Goal: Transaction & Acquisition: Book appointment/travel/reservation

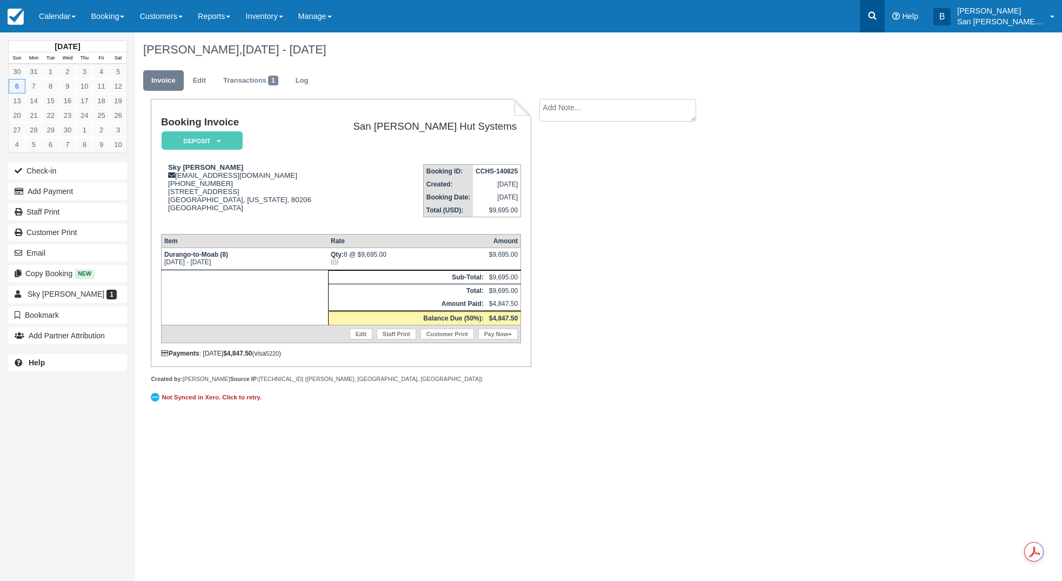
click at [876, 25] on link at bounding box center [871, 16] width 25 height 32
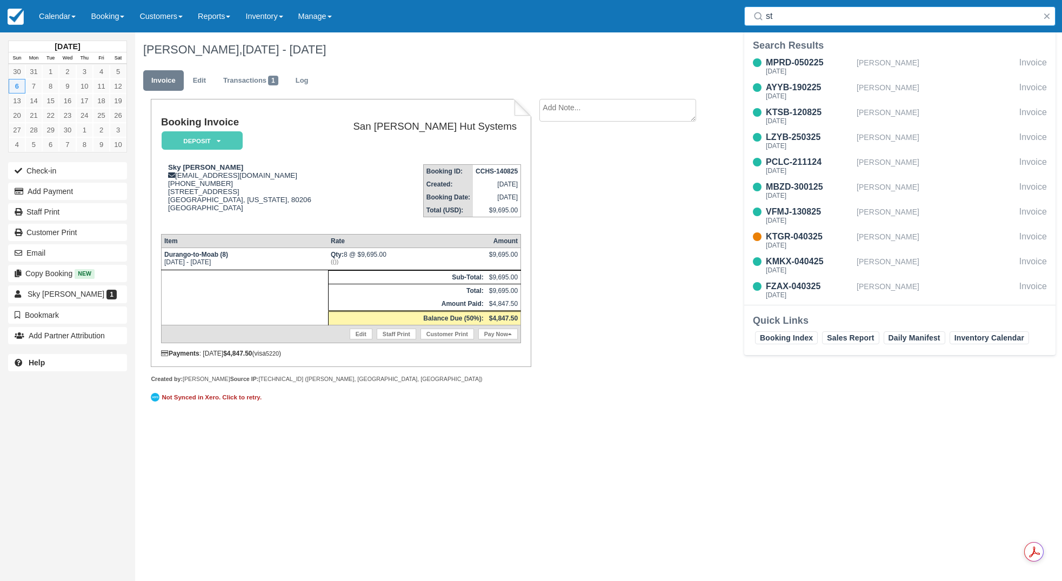
type input "s"
type input "P"
click at [109, 30] on link "Booking" at bounding box center [107, 16] width 49 height 32
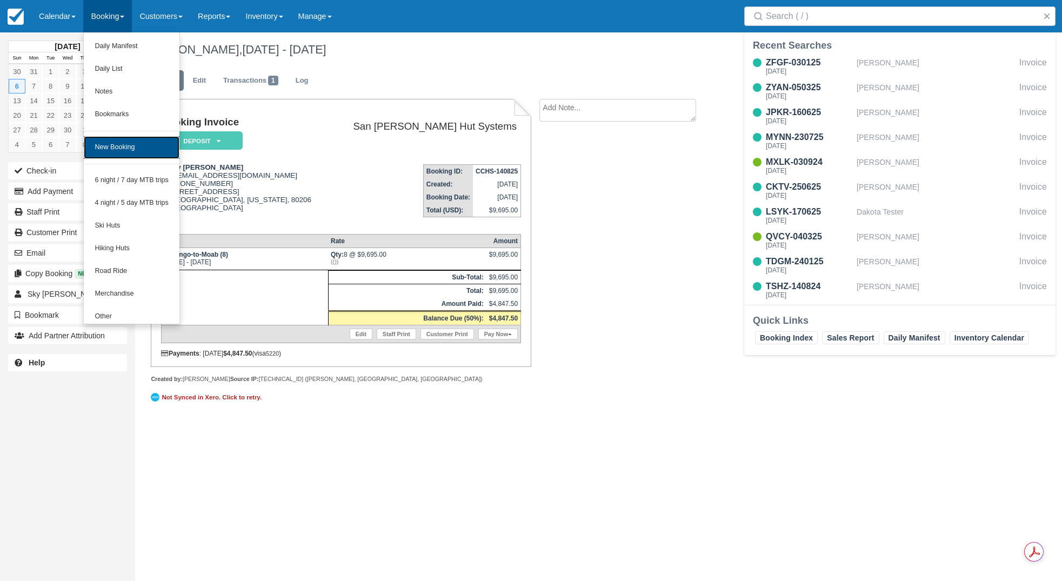
click at [104, 138] on link "New Booking" at bounding box center [132, 147] width 96 height 23
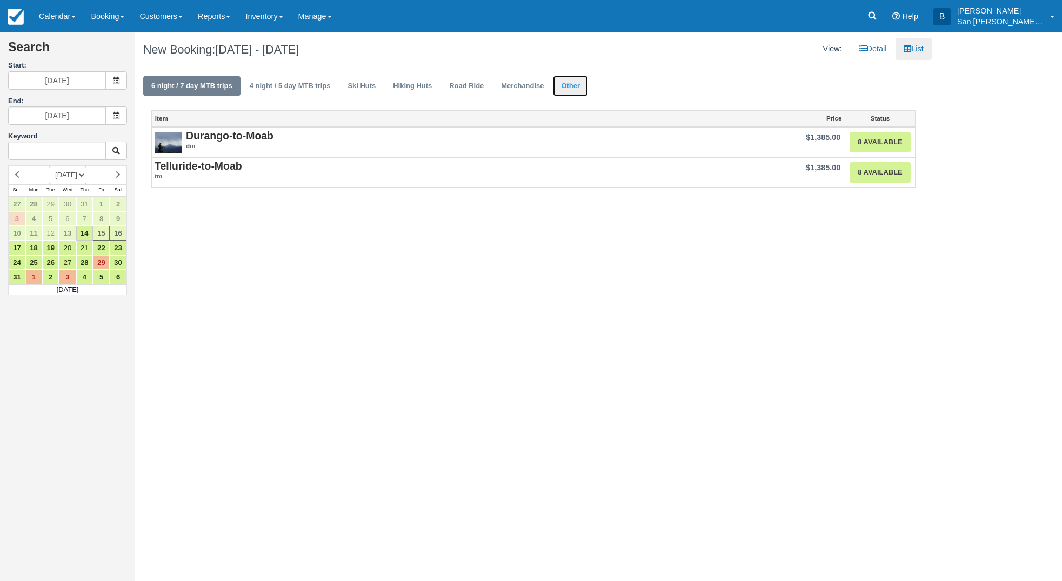
click at [577, 84] on link "Other" at bounding box center [570, 86] width 35 height 21
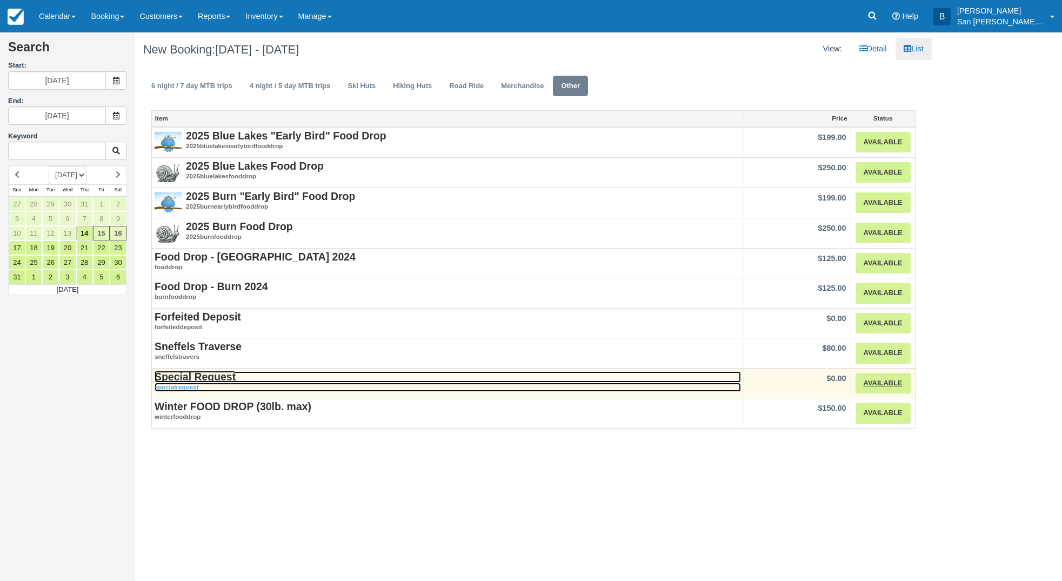
click at [202, 379] on strong "Special Request" at bounding box center [195, 377] width 81 height 12
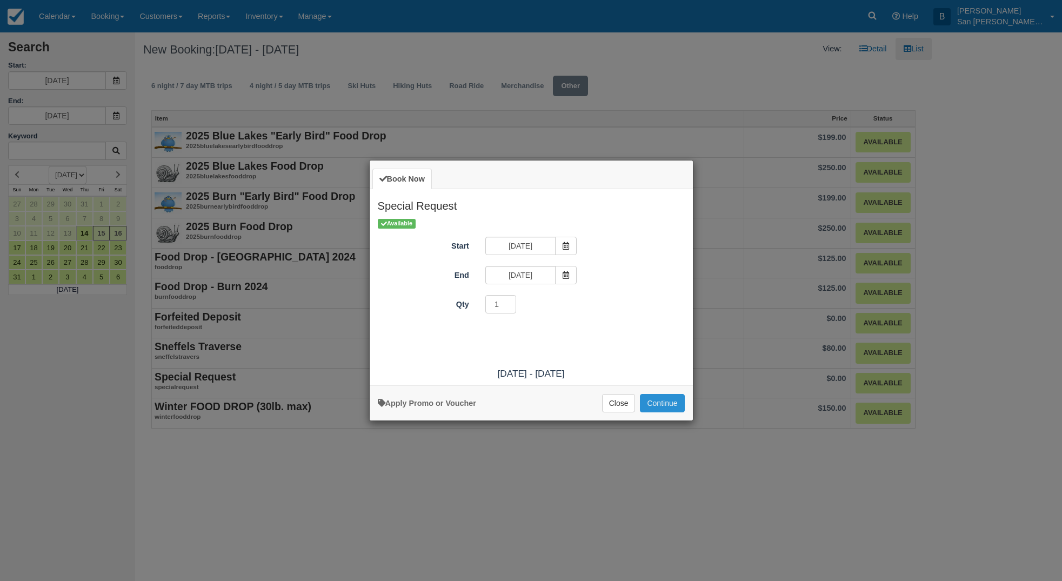
click at [659, 405] on button "Continue" at bounding box center [662, 403] width 44 height 18
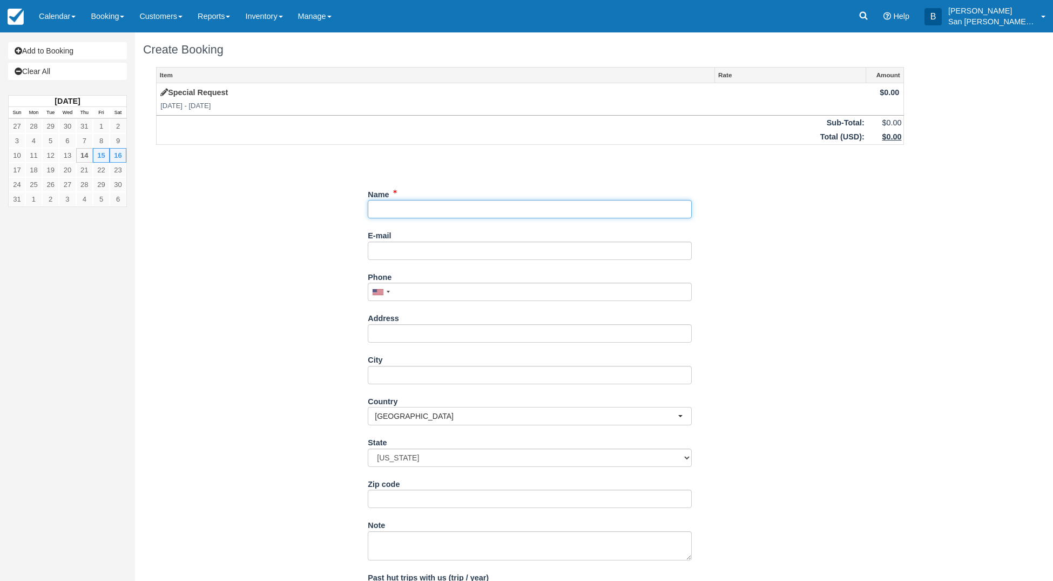
click at [420, 211] on input "Name" at bounding box center [530, 209] width 324 height 18
type input "Erica Steib"
type input "ericasteib8@gmail.com"
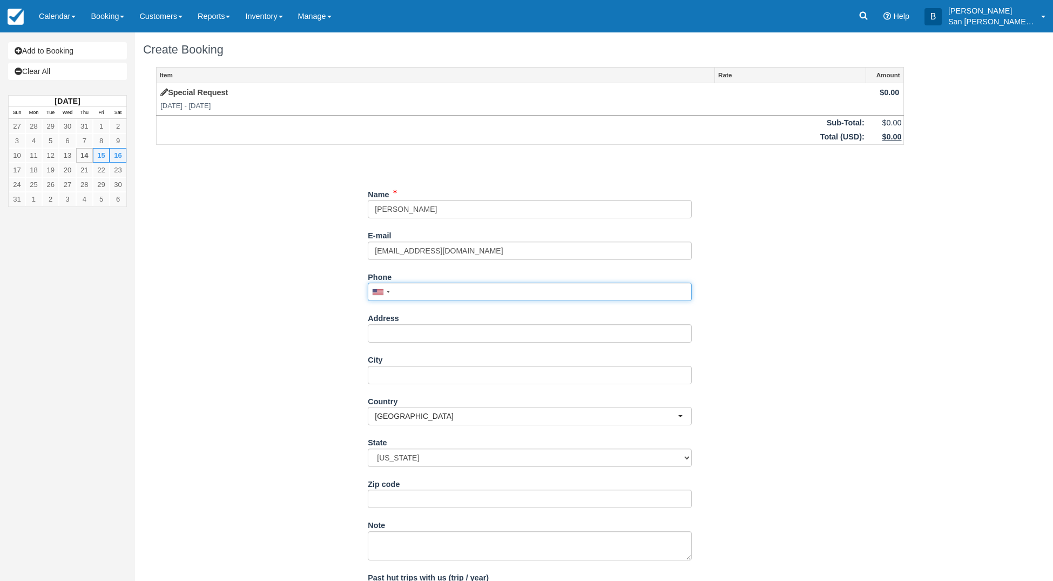
click at [424, 288] on input "Phone" at bounding box center [530, 292] width 324 height 18
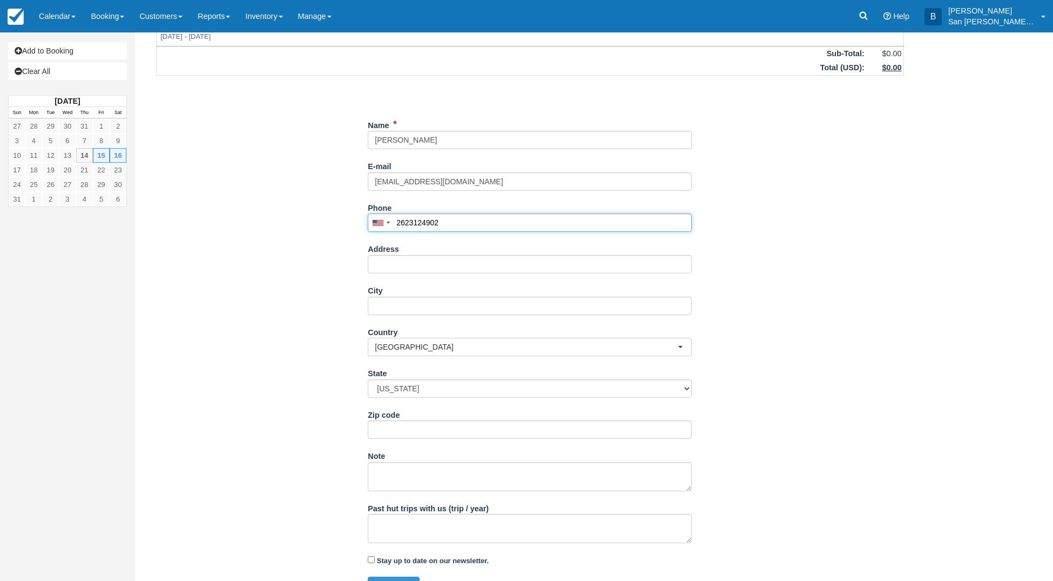
scroll to position [91, 0]
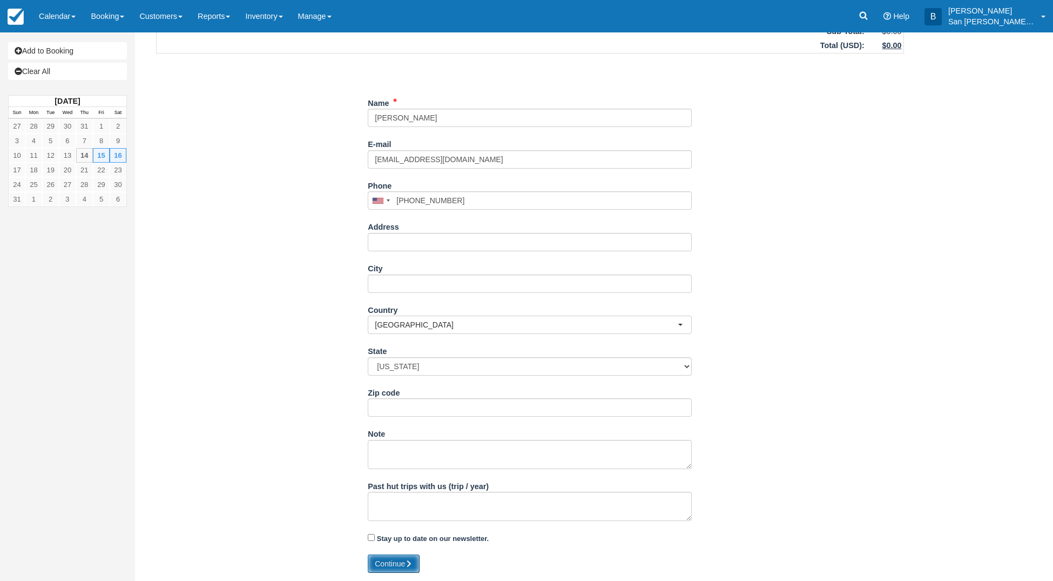
click at [409, 567] on icon "submit" at bounding box center [409, 564] width 8 height 8
type input "[PHONE_NUMBER]"
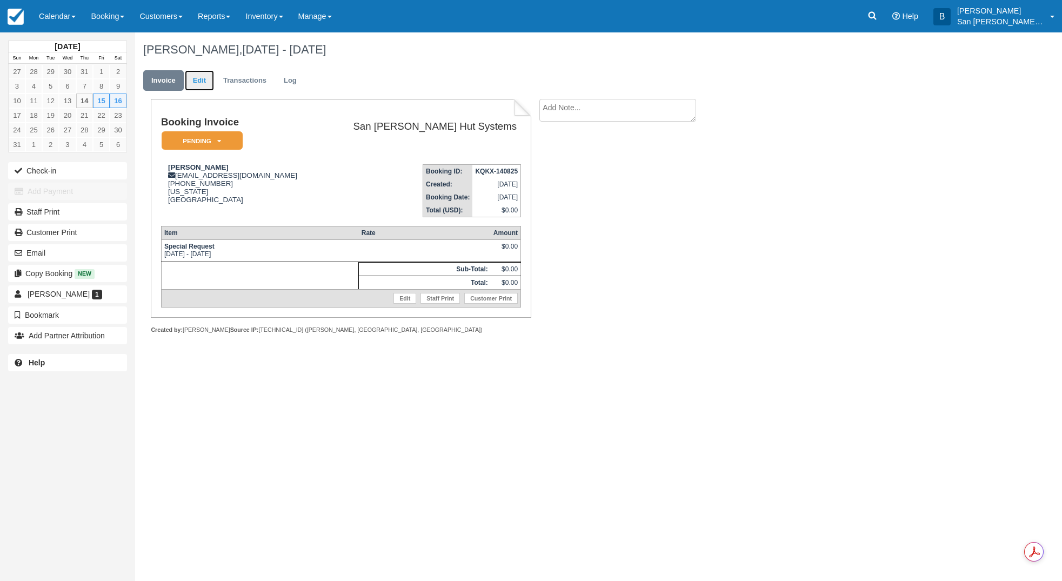
click at [203, 80] on link "Edit" at bounding box center [199, 80] width 29 height 21
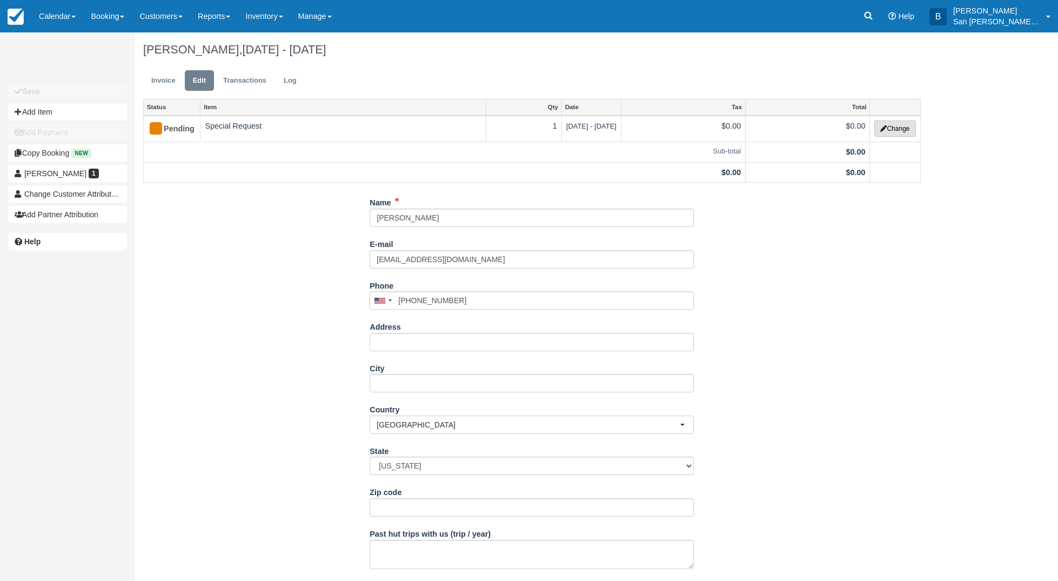
click at [913, 130] on button "Change" at bounding box center [894, 128] width 41 height 16
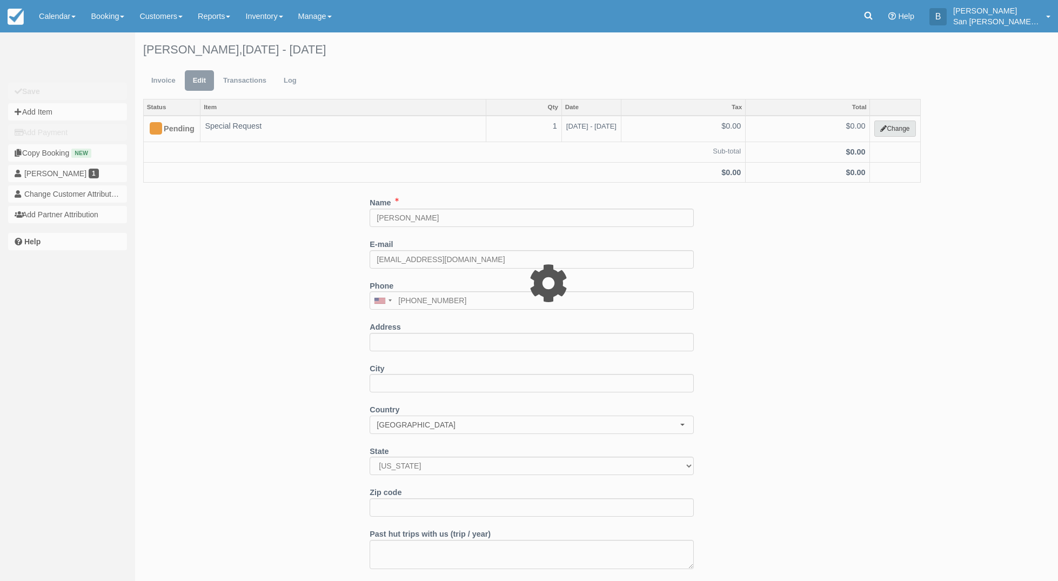
select select "15"
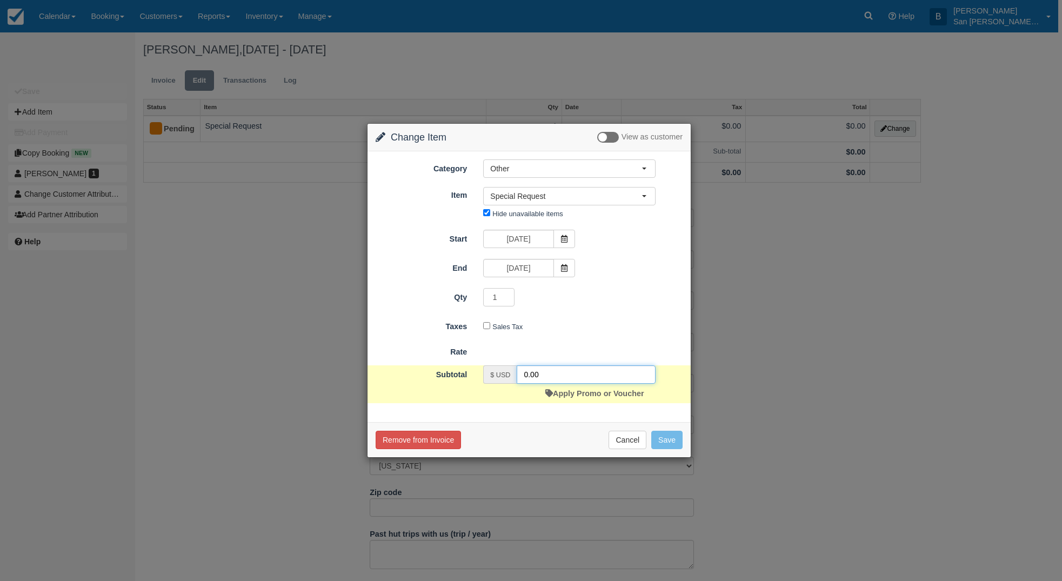
drag, startPoint x: 540, startPoint y: 373, endPoint x: 480, endPoint y: 369, distance: 60.1
click at [480, 369] on div "$ USD 0.00 Apply Promo or Voucher" at bounding box center [569, 384] width 189 height 38
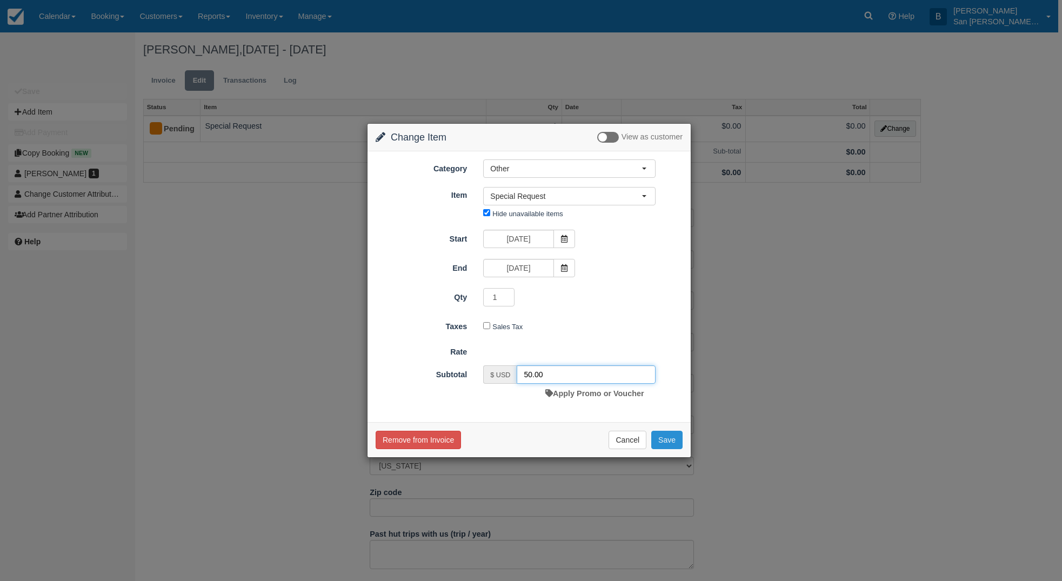
type input "50.00"
click at [673, 444] on button "Save" at bounding box center [666, 440] width 31 height 18
checkbox input "false"
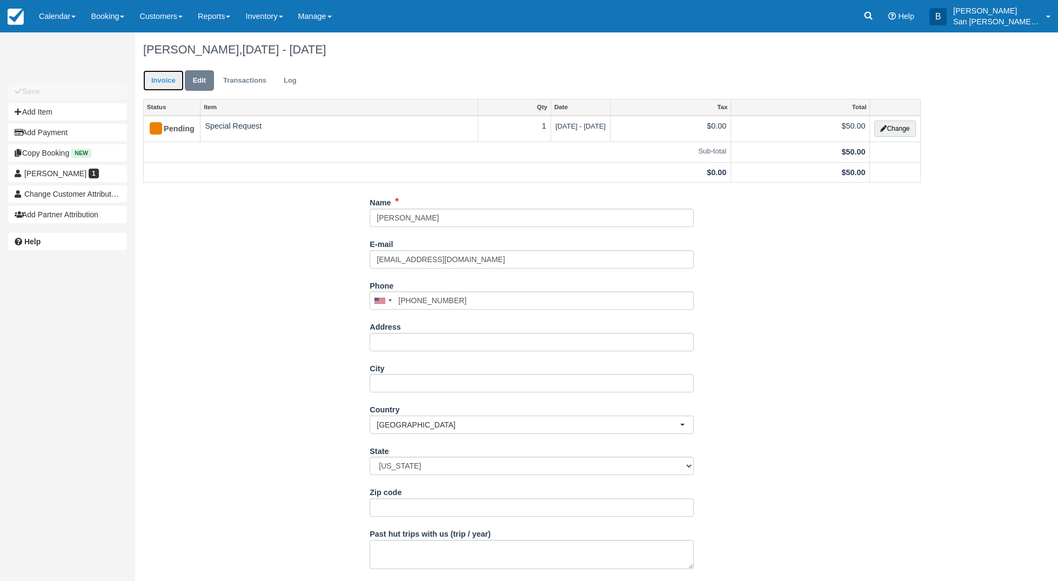
click at [152, 77] on link "Invoice" at bounding box center [163, 80] width 41 height 21
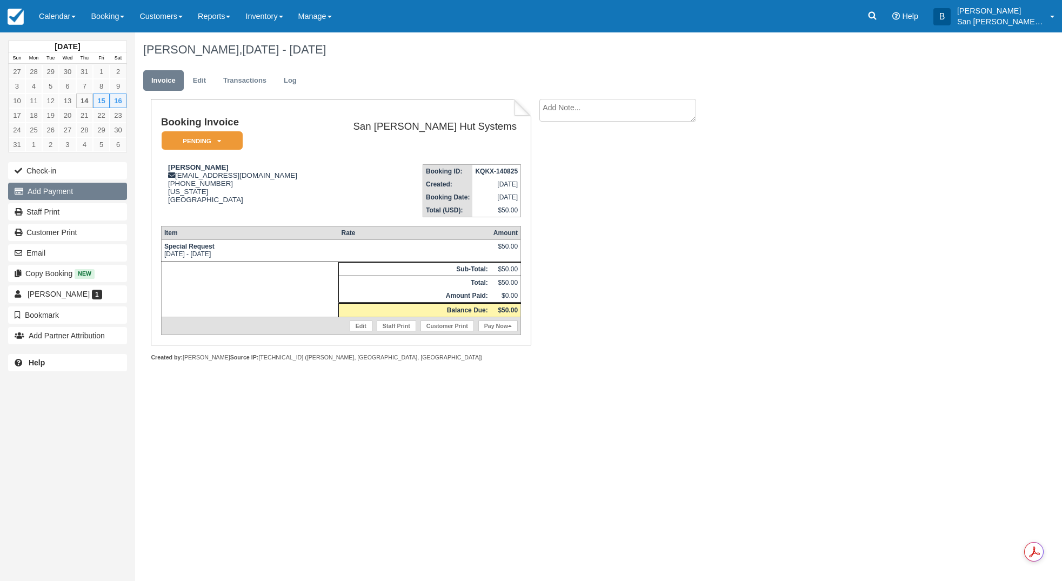
click at [52, 185] on button "Add Payment" at bounding box center [67, 191] width 119 height 17
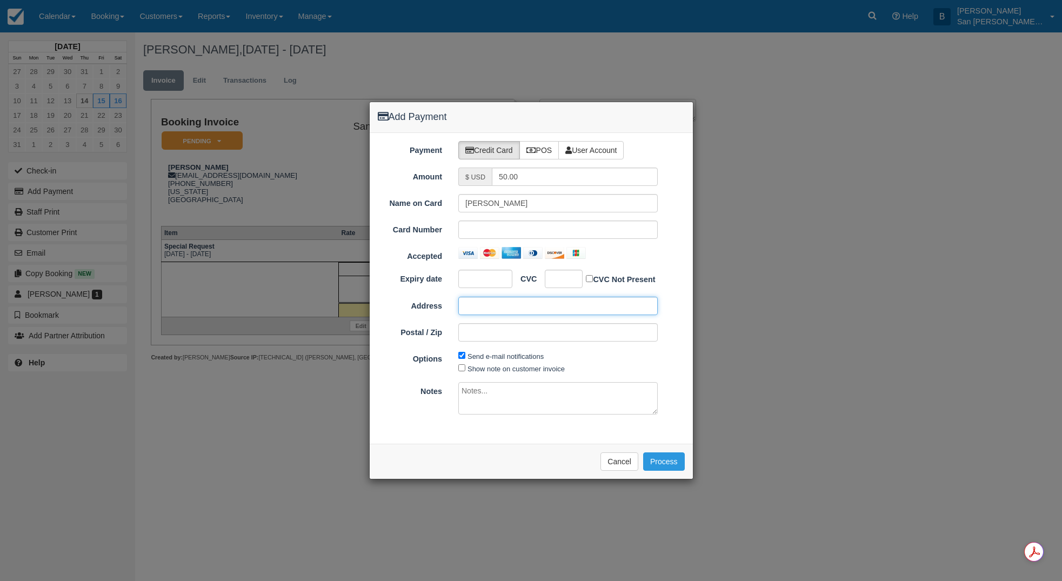
click at [498, 305] on input "Address" at bounding box center [557, 306] width 199 height 18
type input "S92 W22585 Fatima Dr"
click at [476, 337] on input "Postal / Zip" at bounding box center [557, 332] width 199 height 18
type input "53103"
drag, startPoint x: 482, startPoint y: 305, endPoint x: 532, endPoint y: 320, distance: 51.8
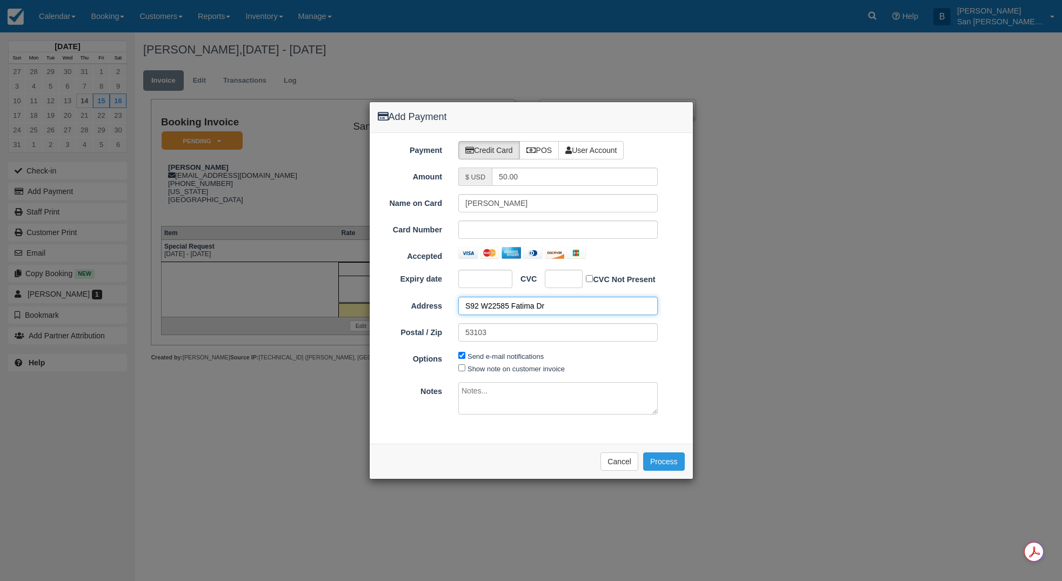
click at [482, 306] on input "S92 W22585 Fatima Dr" at bounding box center [557, 306] width 199 height 18
type input "S92W22585 Fatima Dr"
click at [660, 461] on button "Process" at bounding box center [664, 461] width 42 height 18
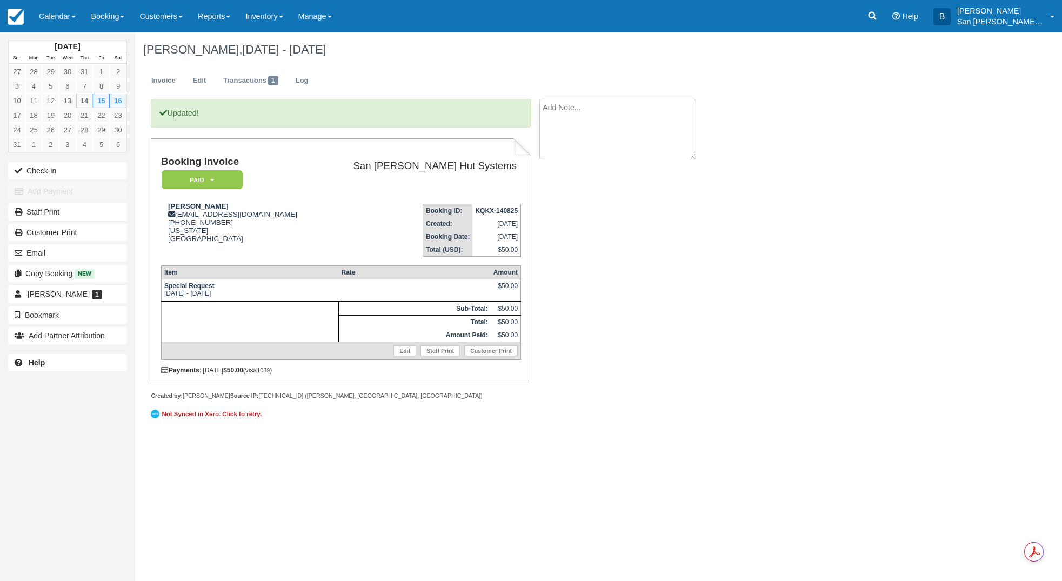
click at [598, 104] on textarea at bounding box center [617, 129] width 157 height 61
type textarea "knee issue and had to be shuttle off of [GEOGRAPHIC_DATA], was in [PERSON_NAME]…"
click at [554, 170] on icon "button" at bounding box center [552, 172] width 12 height 8
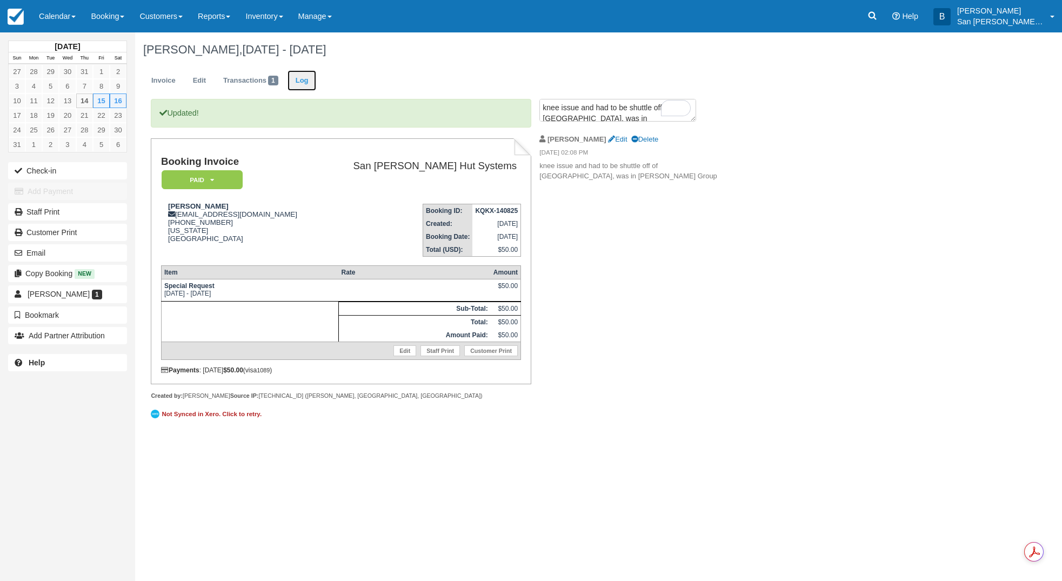
click at [304, 77] on link "Log" at bounding box center [301, 80] width 29 height 21
